Goal: Find specific page/section: Find specific page/section

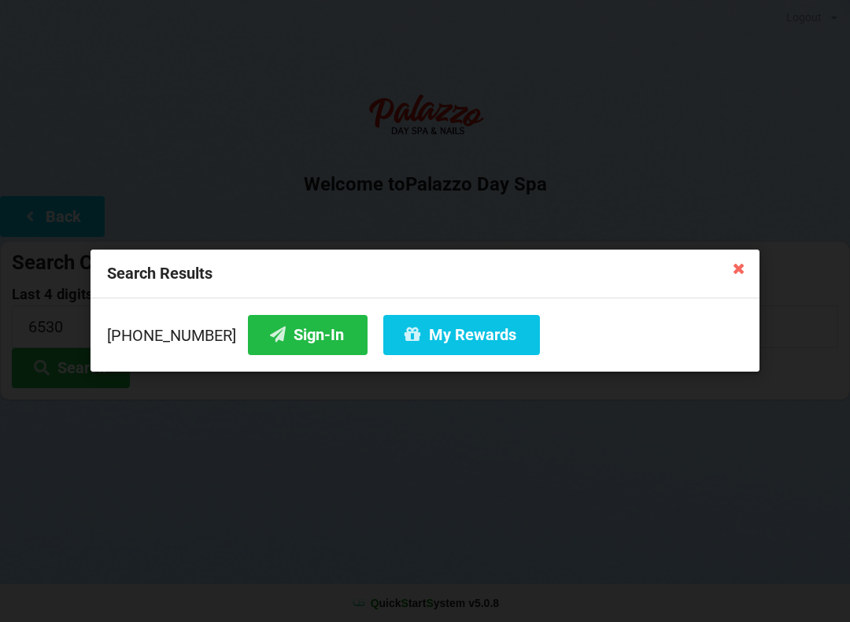
click at [273, 334] on button "Sign-In" at bounding box center [308, 335] width 120 height 40
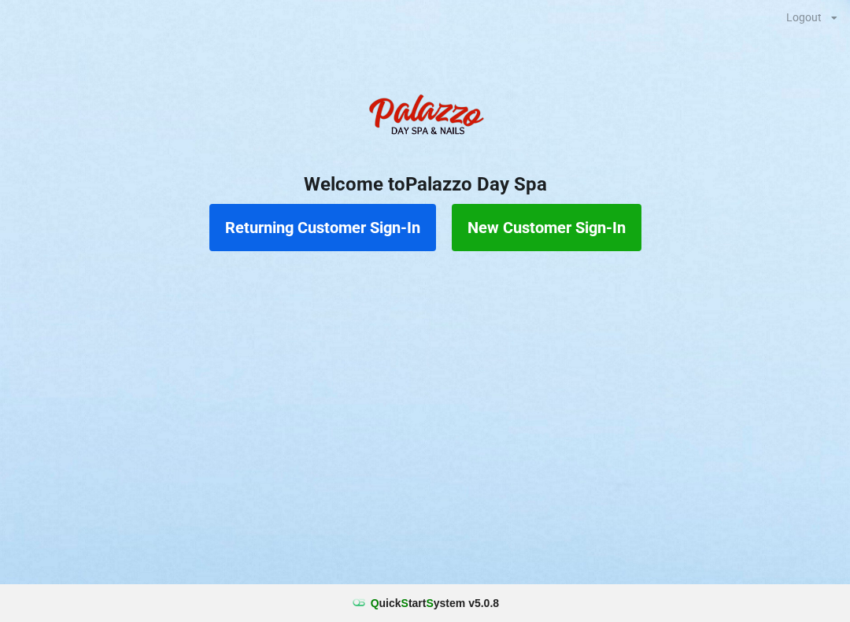
click at [393, 225] on button "Returning Customer Sign-In" at bounding box center [322, 227] width 227 height 47
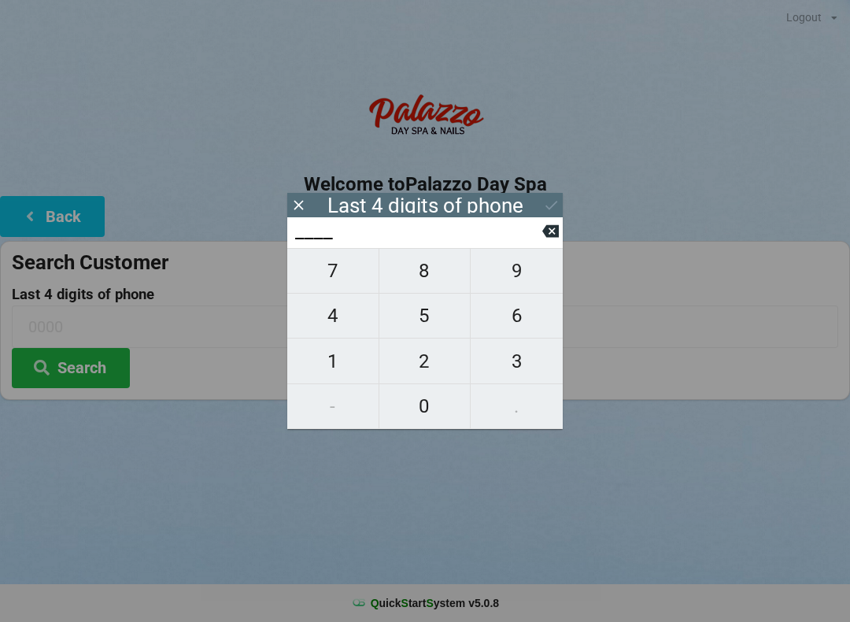
click at [336, 330] on span "4" at bounding box center [332, 315] width 91 height 33
type input "4___"
click at [326, 375] on span "1" at bounding box center [332, 361] width 91 height 33
type input "41__"
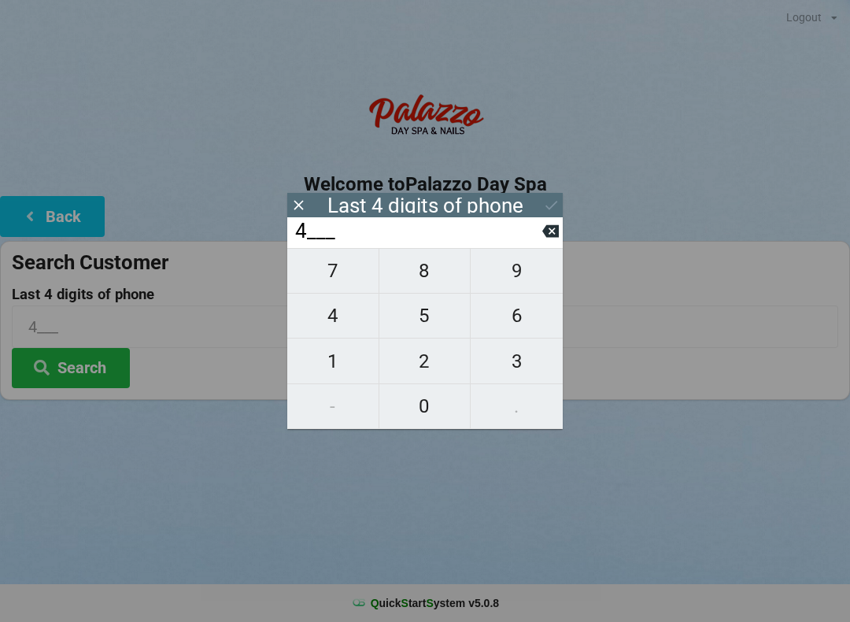
type input "41__"
click at [430, 316] on span "5" at bounding box center [424, 315] width 91 height 33
type input "415_"
click at [416, 409] on span "0" at bounding box center [424, 406] width 91 height 33
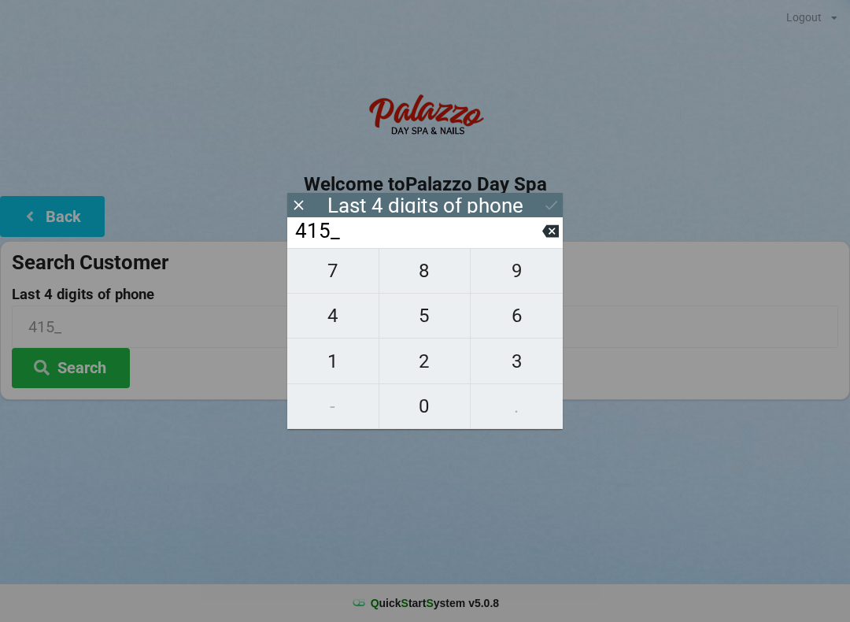
type input "4150"
click at [71, 365] on button "Search" at bounding box center [71, 368] width 118 height 40
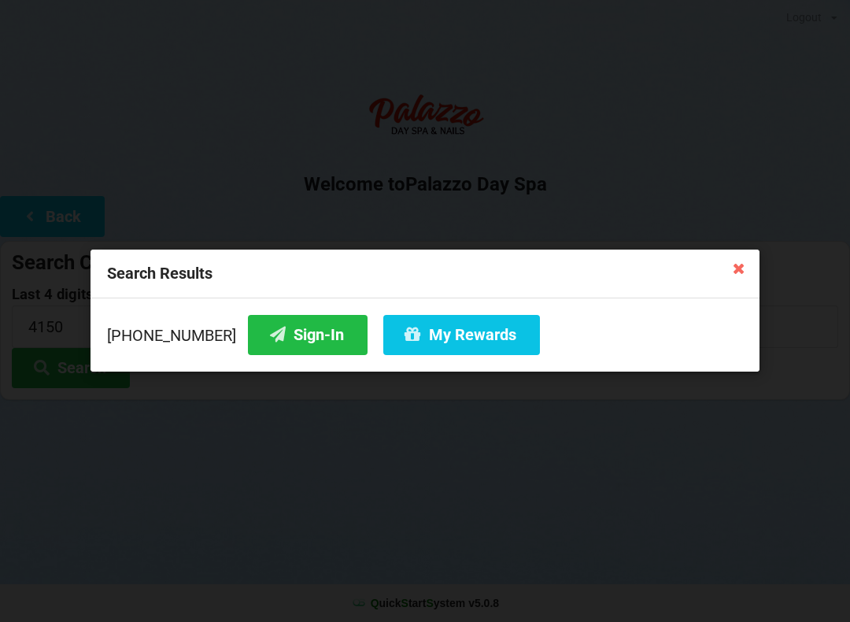
click at [464, 334] on button "My Rewards" at bounding box center [461, 335] width 157 height 40
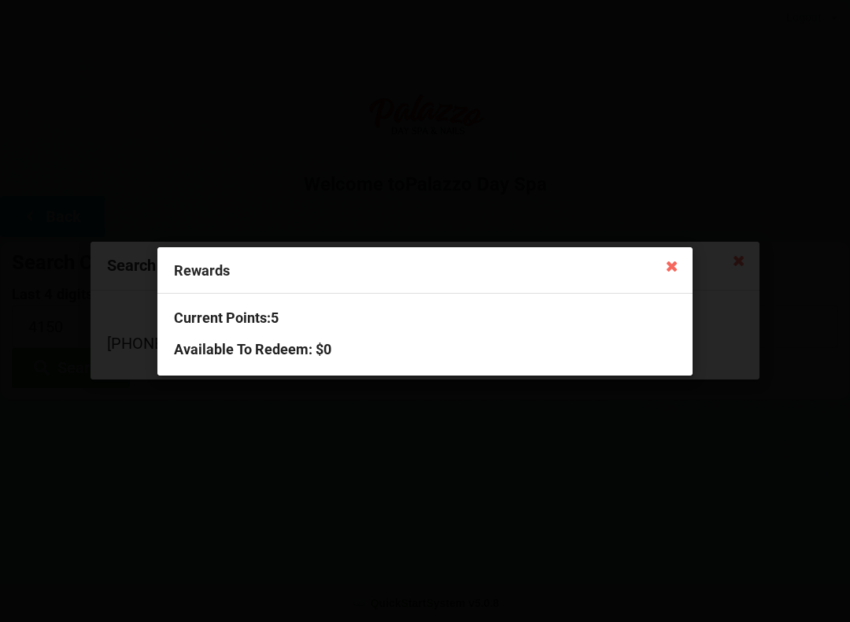
click at [669, 267] on icon at bounding box center [671, 265] width 25 height 25
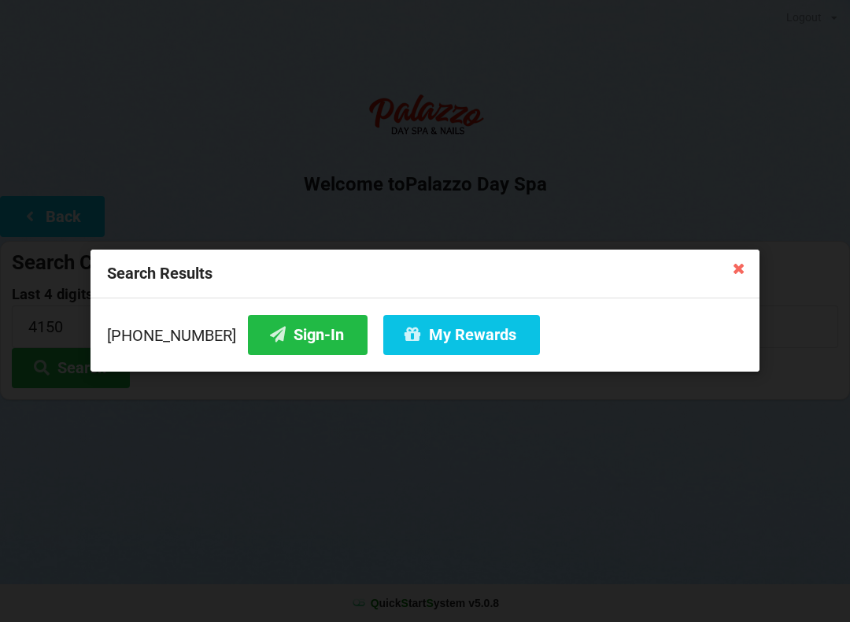
click at [748, 249] on div "Search Results [PHONE_NUMBER] Sign-In My Rewards" at bounding box center [425, 311] width 850 height 622
click at [719, 273] on div "Search Results" at bounding box center [425, 273] width 669 height 49
click at [739, 268] on icon at bounding box center [738, 267] width 25 height 25
